Goal: Task Accomplishment & Management: Use online tool/utility

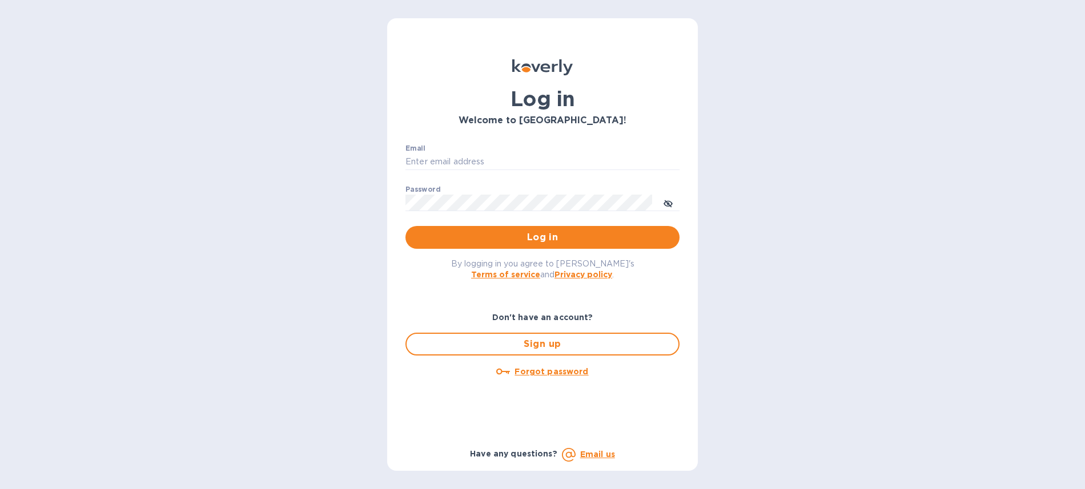
click at [494, 151] on div "Email ​" at bounding box center [542, 164] width 274 height 41
click at [493, 157] on input "Email" at bounding box center [542, 162] width 274 height 17
type input "[PERSON_NAME][EMAIL_ADDRESS][DOMAIN_NAME]"
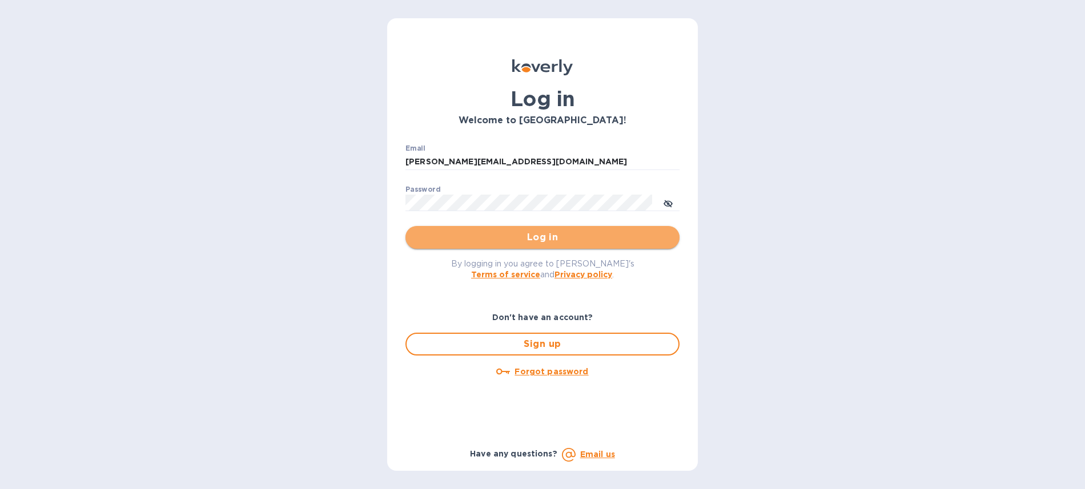
click at [476, 248] on button "Log in" at bounding box center [542, 237] width 274 height 23
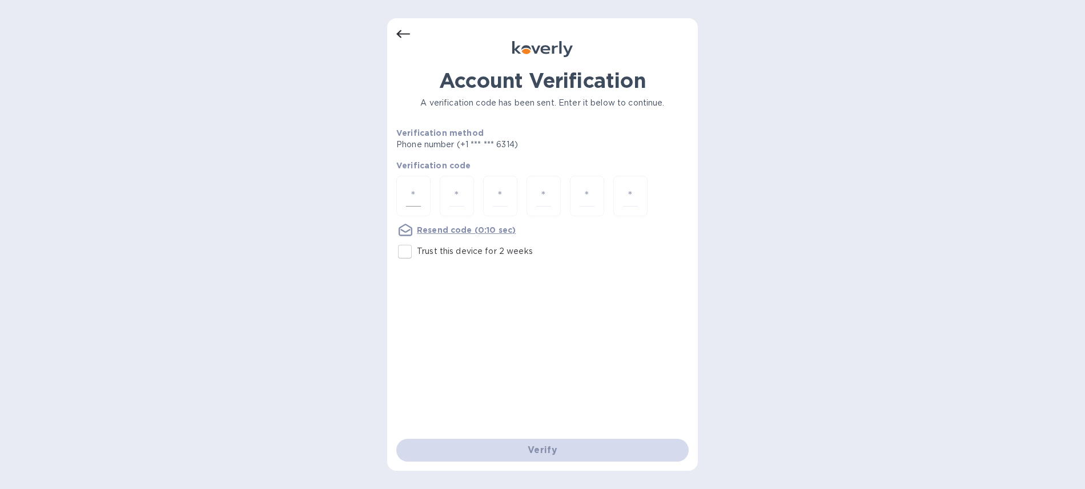
click at [426, 190] on div at bounding box center [413, 196] width 34 height 41
type input "4"
type input "0"
type input "4"
type input "7"
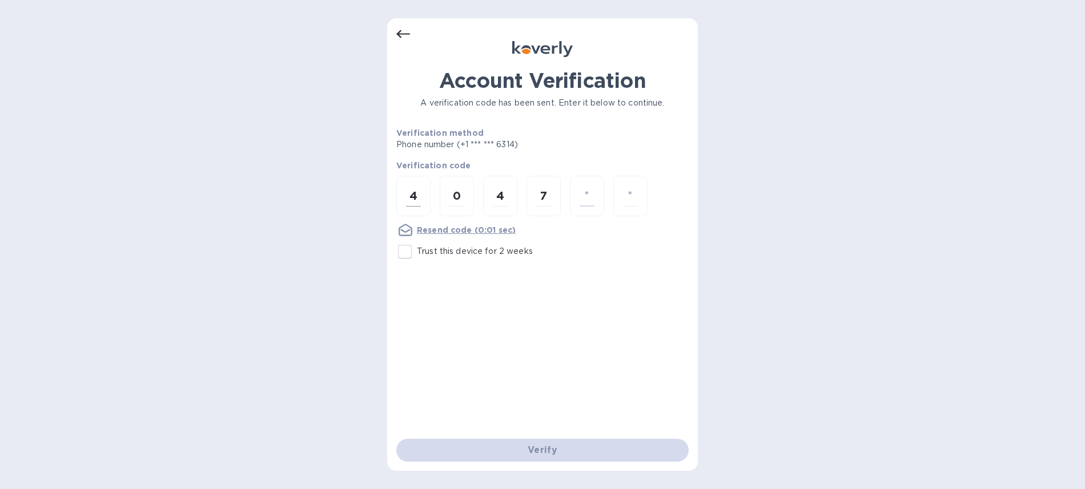
type input "4"
type input "2"
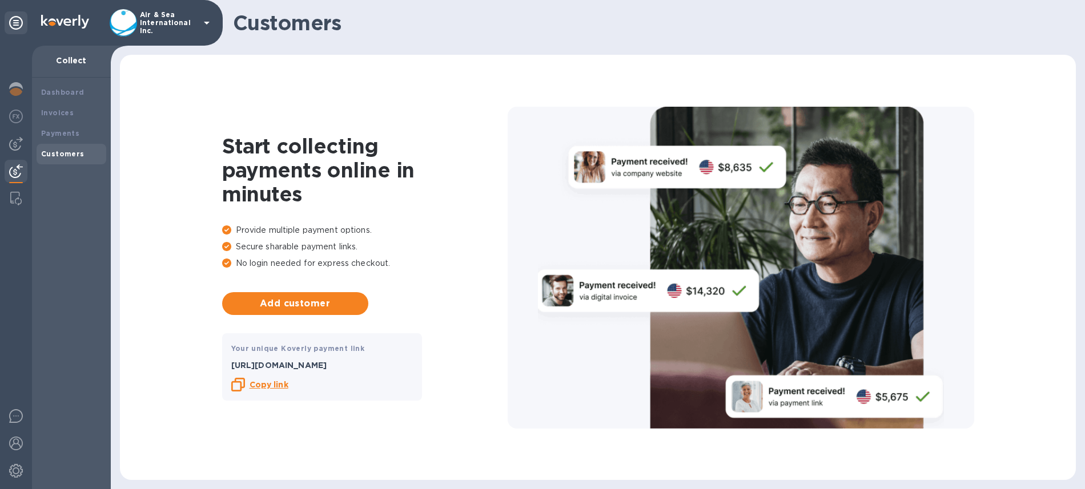
click at [261, 385] on b "Copy link" at bounding box center [269, 384] width 39 height 9
